Goal: Transaction & Acquisition: Purchase product/service

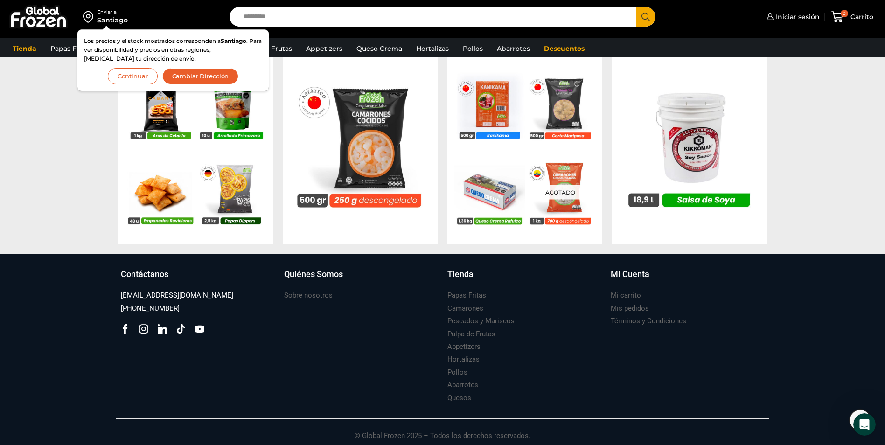
scroll to position [928, 0]
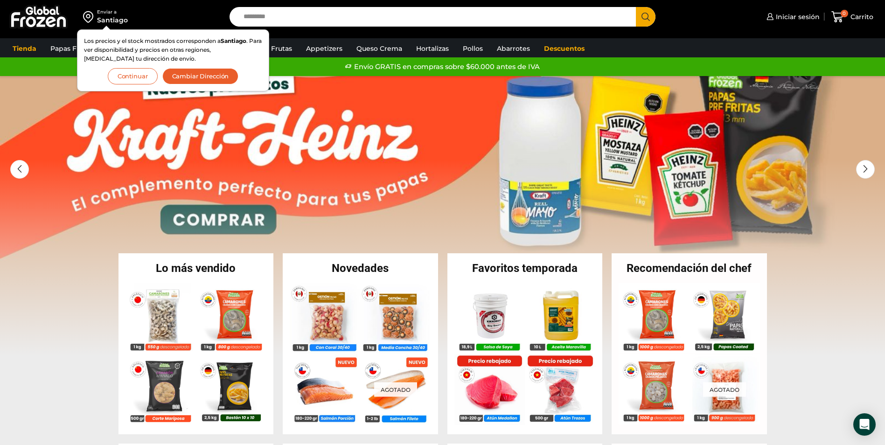
click at [220, 81] on button "Cambiar Dirección" at bounding box center [200, 76] width 77 height 16
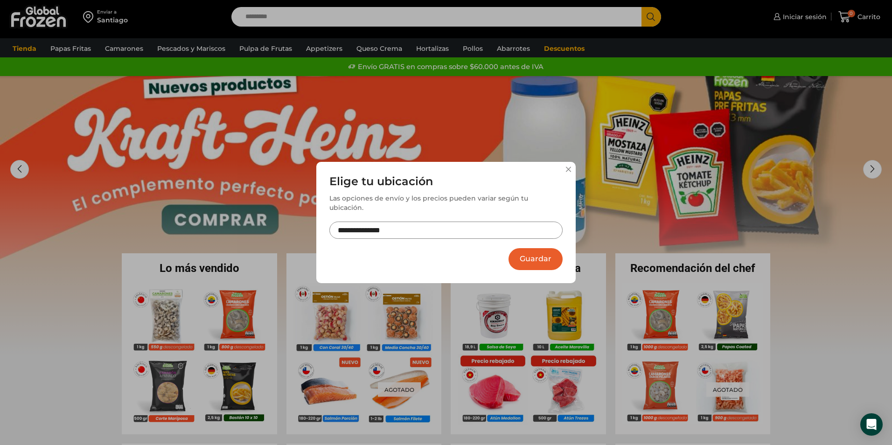
click at [377, 227] on input "**********" at bounding box center [445, 230] width 233 height 17
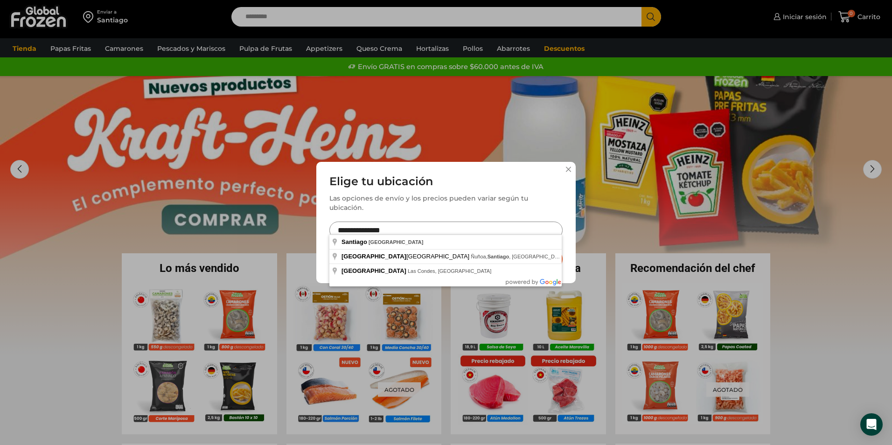
click at [409, 226] on input "**********" at bounding box center [445, 230] width 233 height 17
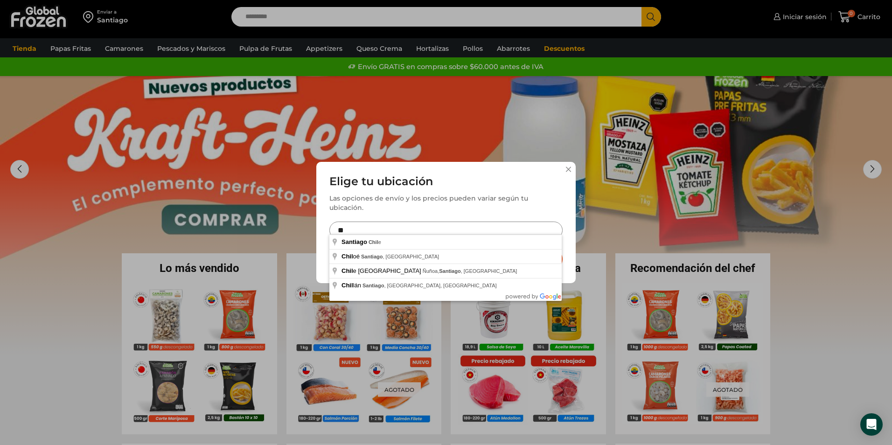
type input "*"
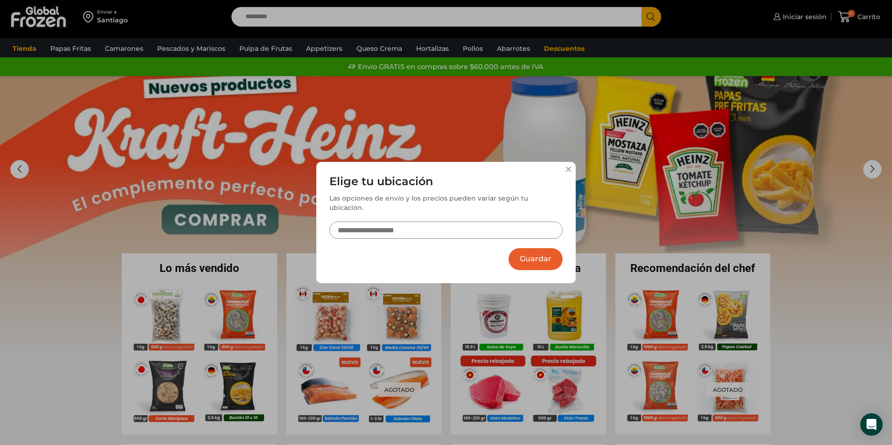
click at [409, 226] on input "text" at bounding box center [445, 230] width 233 height 17
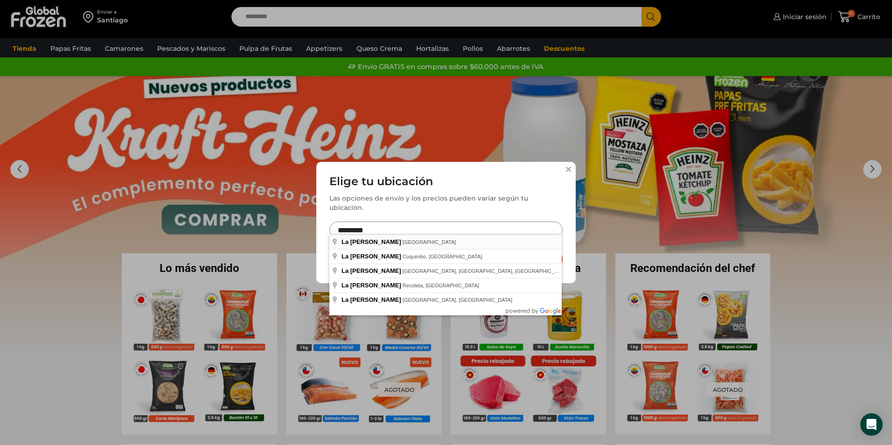
type input "**********"
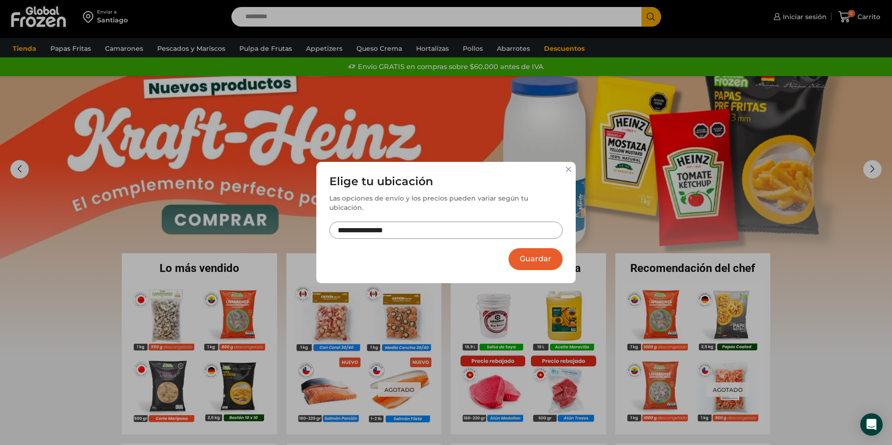
click at [522, 256] on button "Guardar" at bounding box center [536, 259] width 54 height 22
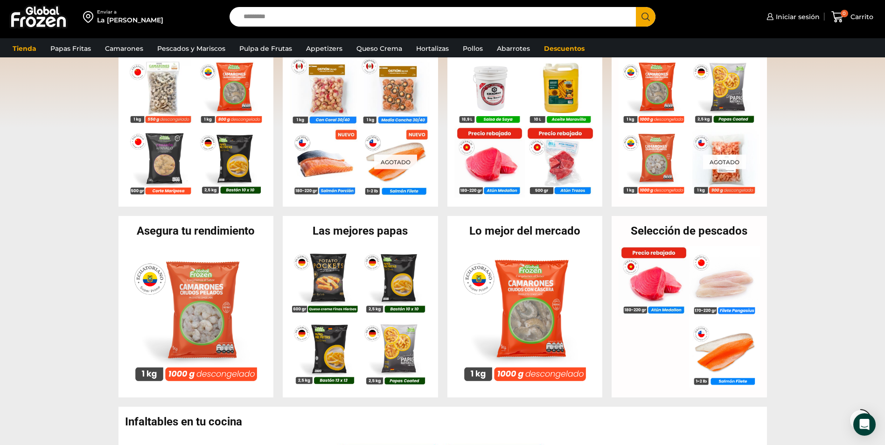
scroll to position [233, 0]
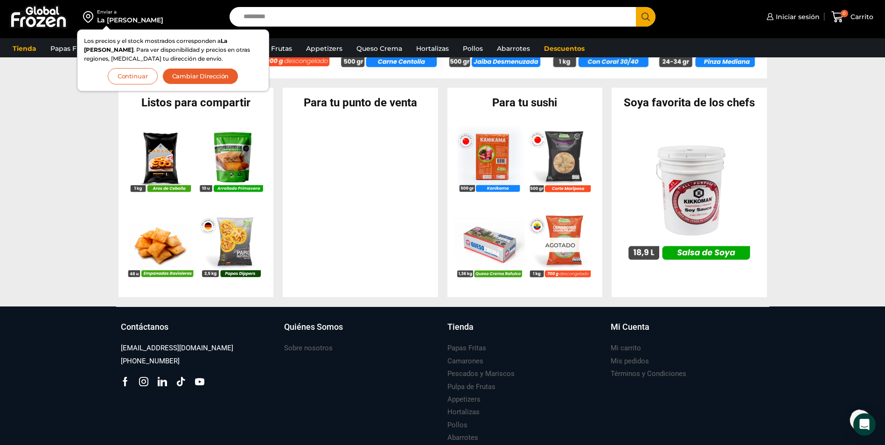
scroll to position [928, 0]
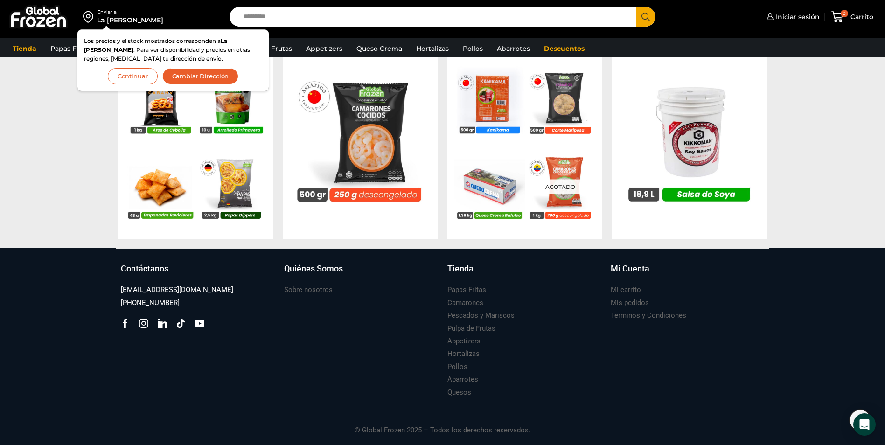
click at [136, 77] on button "Continuar" at bounding box center [133, 76] width 50 height 16
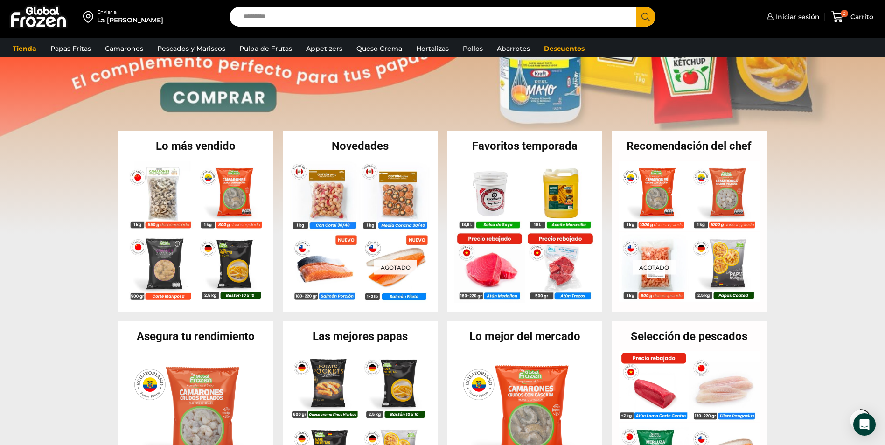
scroll to position [140, 0]
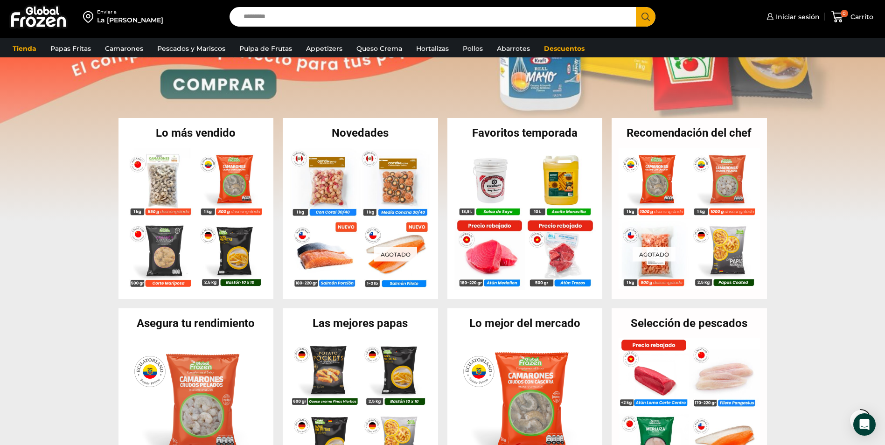
click at [222, 85] on link "1 / 2" at bounding box center [442, 81] width 885 height 280
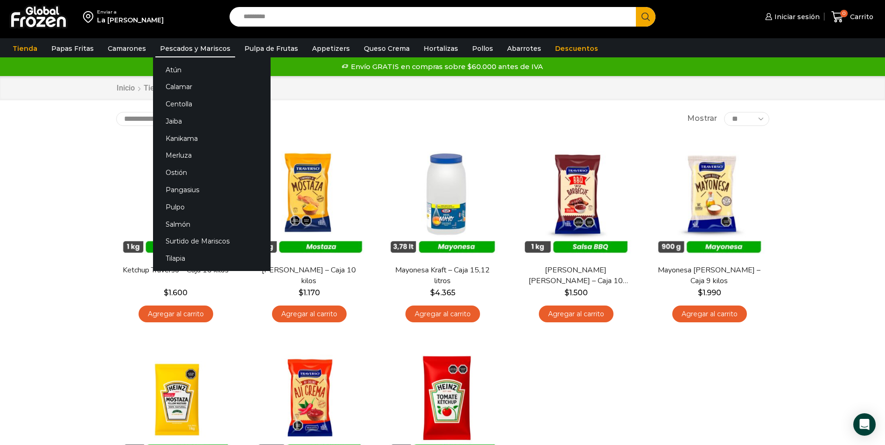
click at [183, 49] on link "Pescados y Mariscos" at bounding box center [195, 49] width 80 height 18
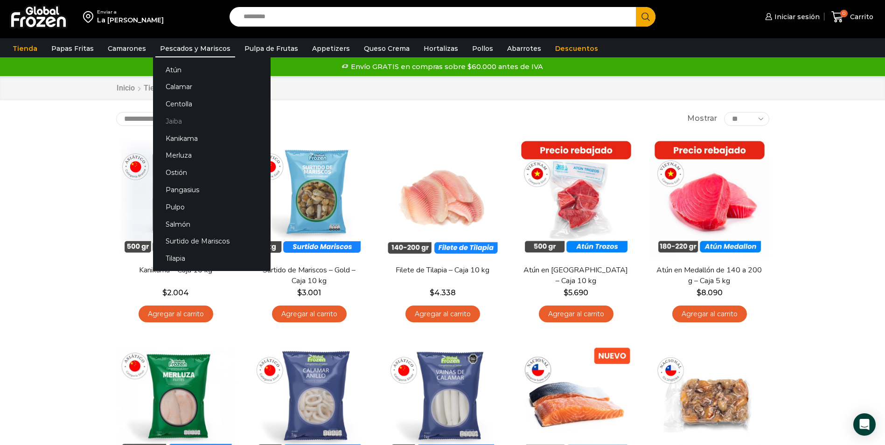
click at [174, 119] on link "Jaiba" at bounding box center [212, 120] width 118 height 17
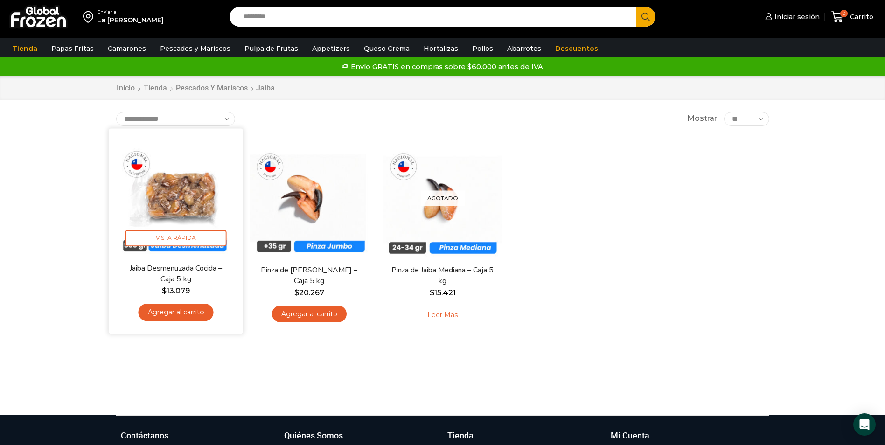
select select "*****"
click at [116, 112] on select "**********" at bounding box center [175, 119] width 119 height 14
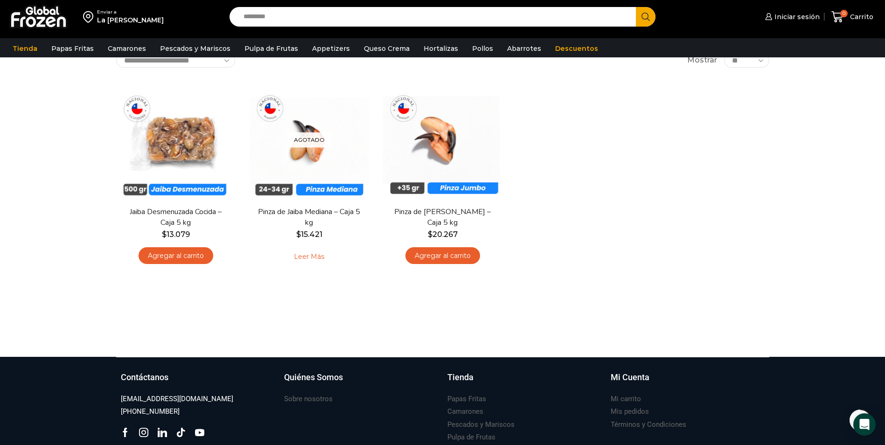
scroll to position [66, 0]
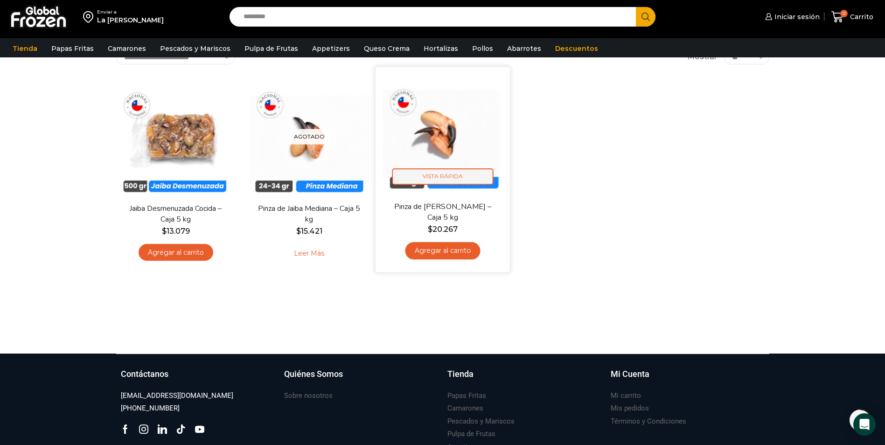
click at [446, 177] on span "Vista Rápida" at bounding box center [442, 176] width 101 height 16
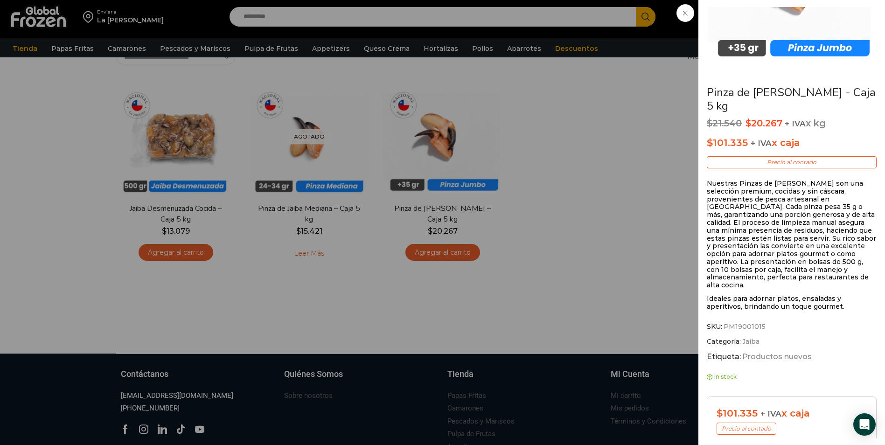
scroll to position [63, 0]
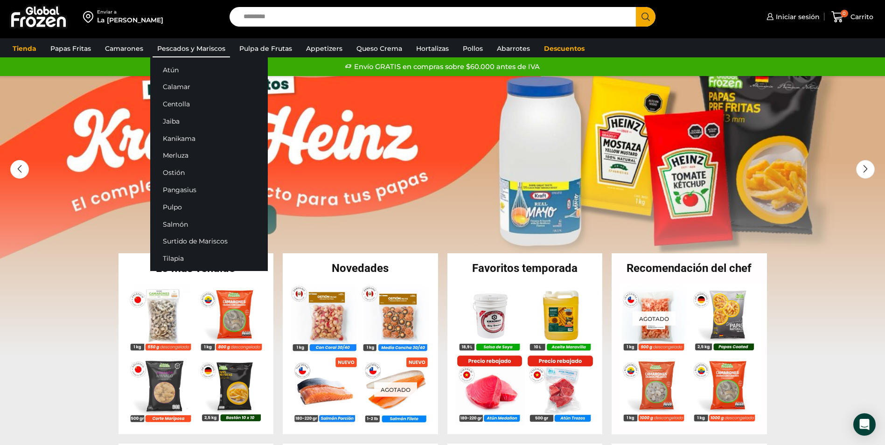
click at [174, 50] on link "Pescados y Mariscos" at bounding box center [191, 49] width 77 height 18
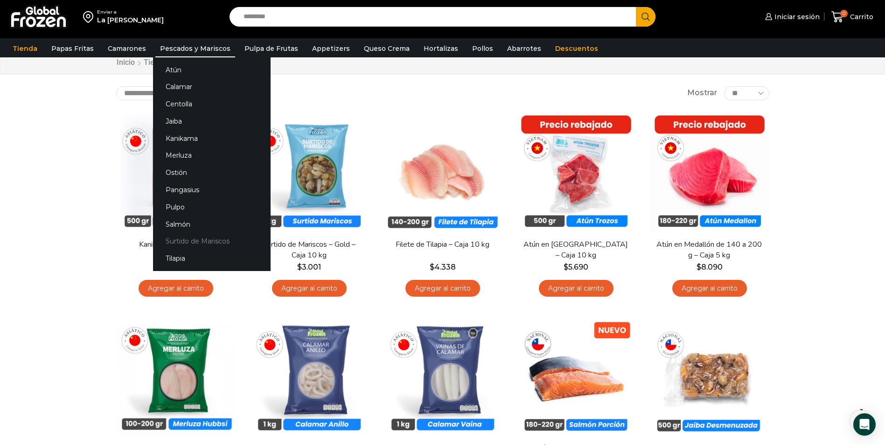
scroll to position [47, 0]
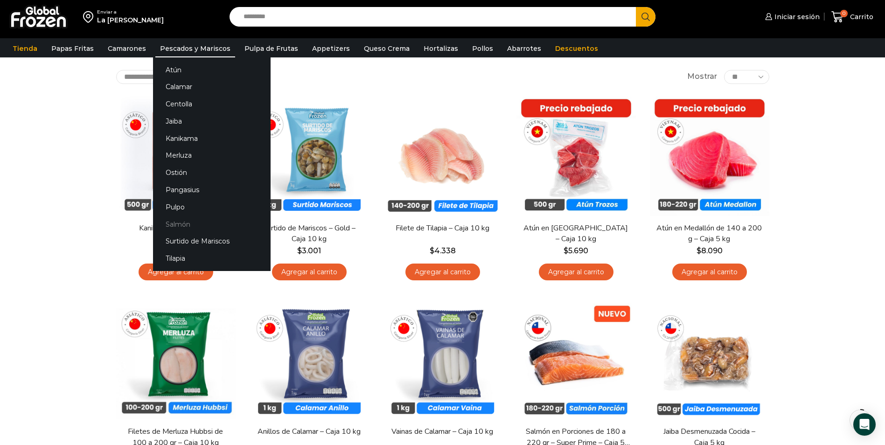
click at [176, 223] on link "Salmón" at bounding box center [212, 224] width 118 height 17
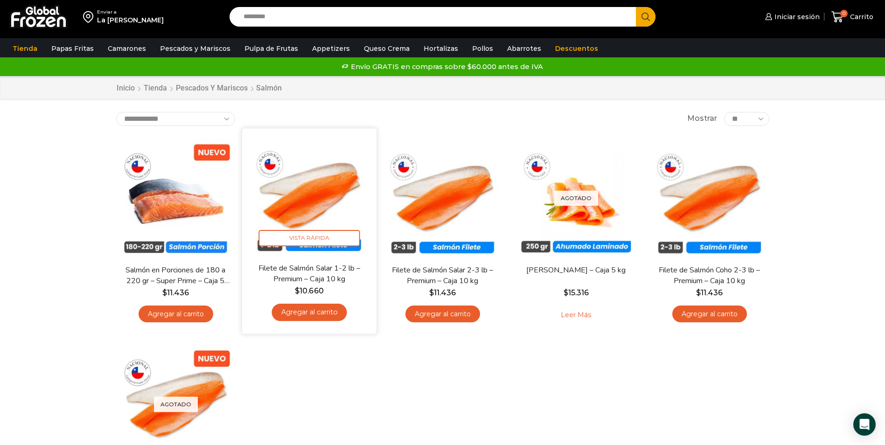
click at [302, 214] on img at bounding box center [309, 195] width 120 height 120
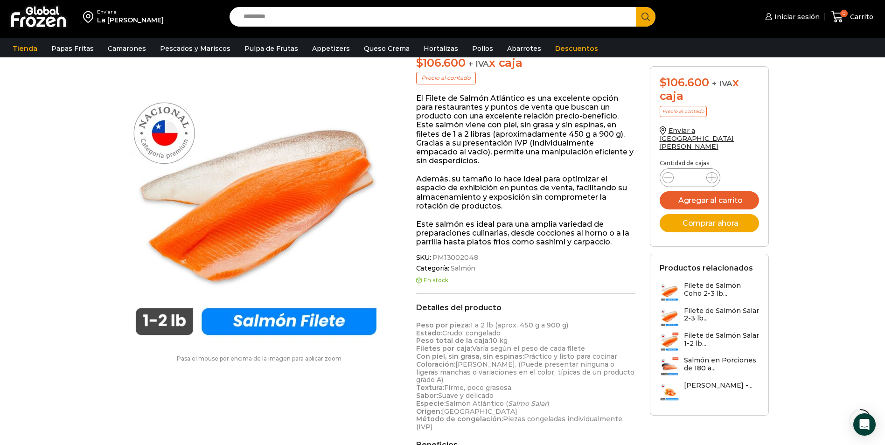
scroll to position [140, 0]
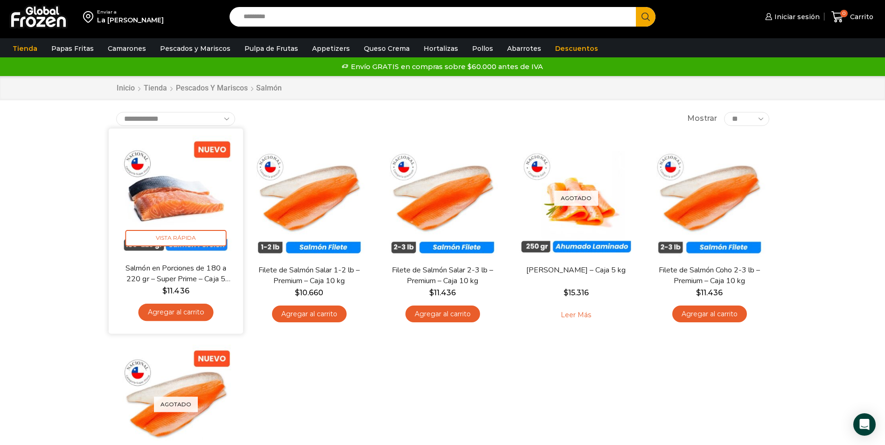
click at [160, 272] on link "Salmón en Porciones de 180 a 220 gr – Super Prime – Caja 5 kg" at bounding box center [175, 274] width 108 height 22
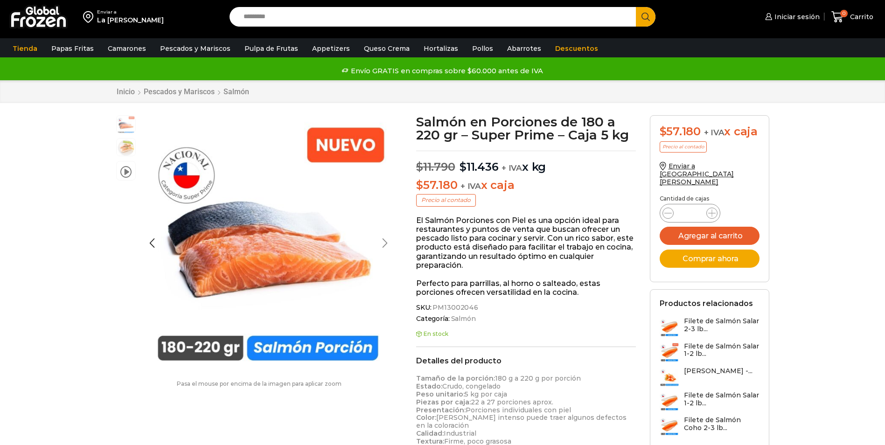
click at [386, 245] on div "Next slide" at bounding box center [384, 242] width 23 height 23
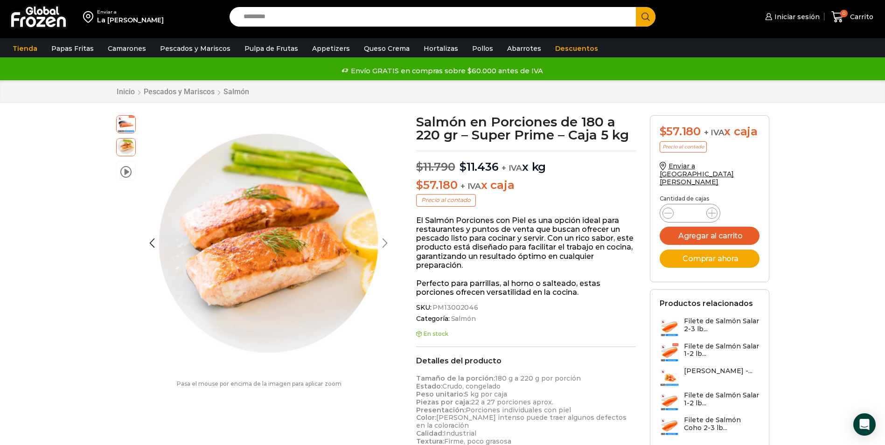
click at [386, 245] on div "Next slide" at bounding box center [384, 242] width 23 height 23
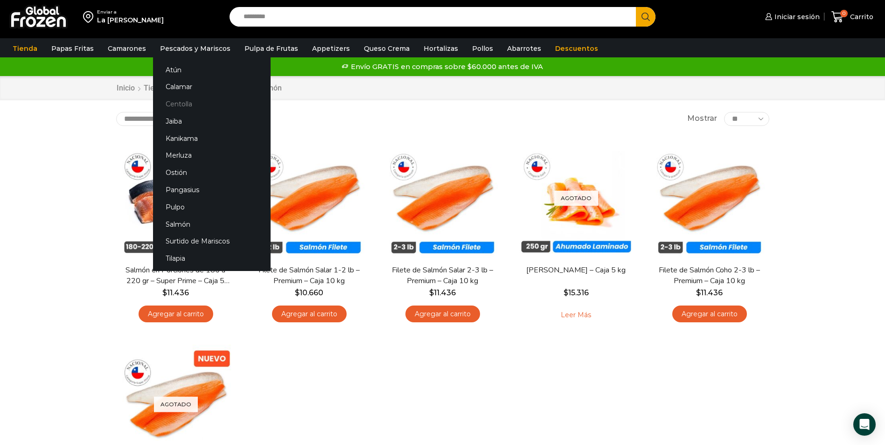
click at [168, 104] on link "Centolla" at bounding box center [212, 104] width 118 height 17
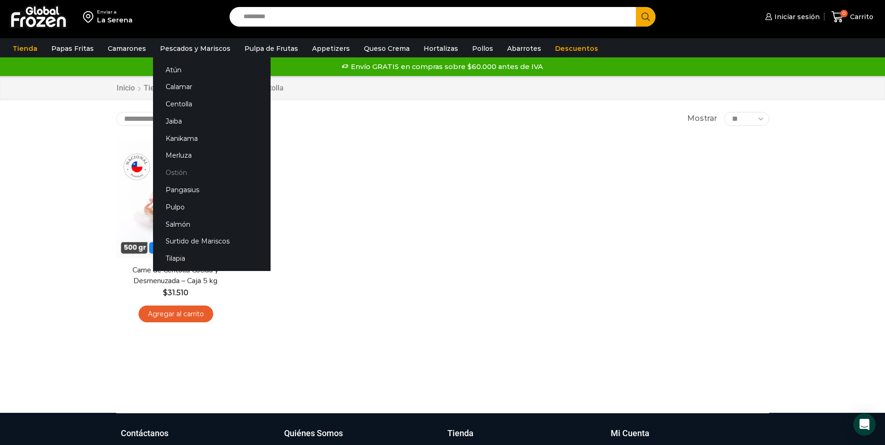
click at [175, 173] on link "Ostión" at bounding box center [212, 172] width 118 height 17
